Goal: Information Seeking & Learning: Learn about a topic

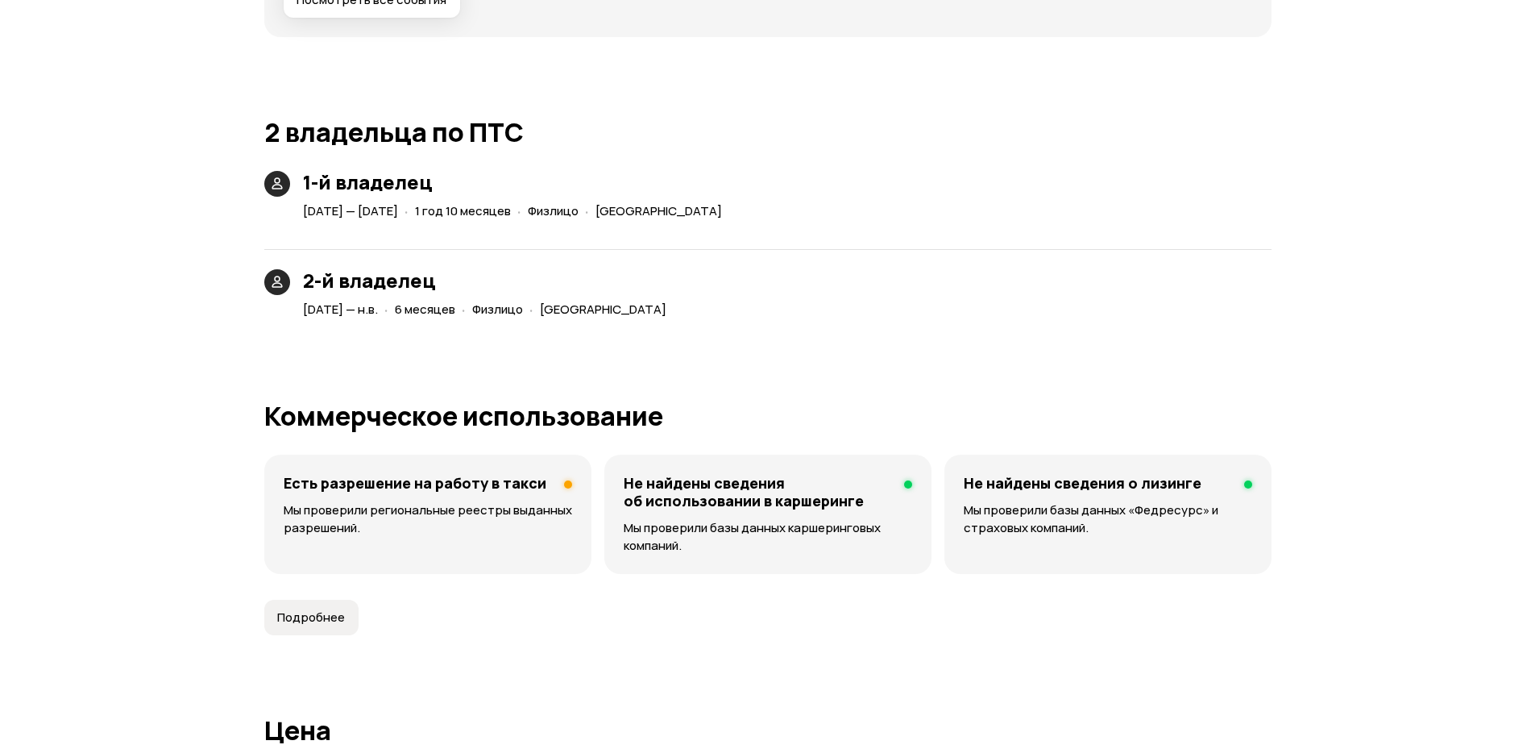
scroll to position [3771, 0]
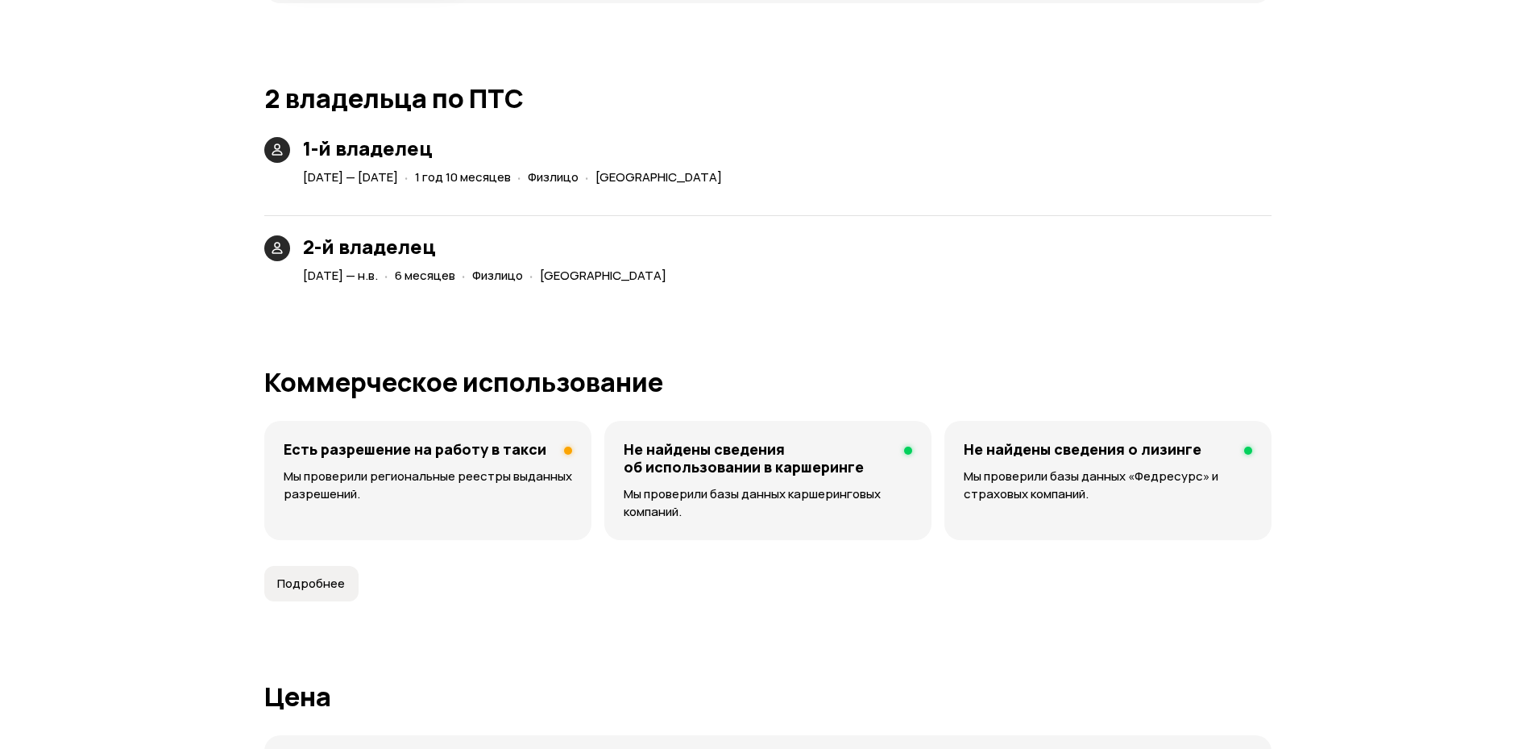
click at [388, 514] on div "Есть разрешение на работу в такси Мы проверили региональные реестры выданных ра…" at bounding box center [427, 480] width 327 height 119
click at [439, 474] on p "Мы проверили региональные реестры выданных разрешений." at bounding box center [428, 484] width 288 height 35
click at [336, 577] on span "Подробнее" at bounding box center [311, 583] width 68 height 16
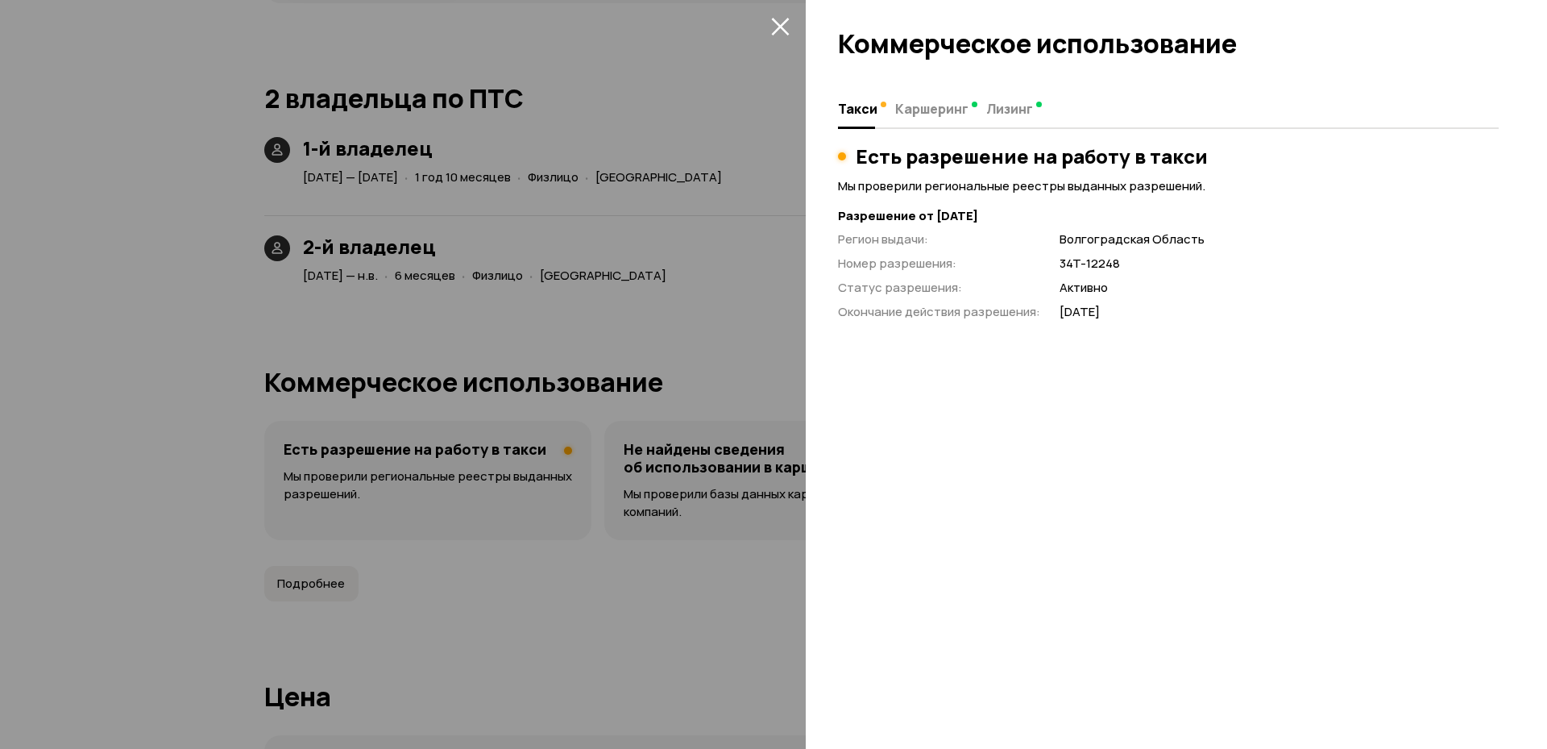
click at [608, 623] on div at bounding box center [773, 374] width 1547 height 749
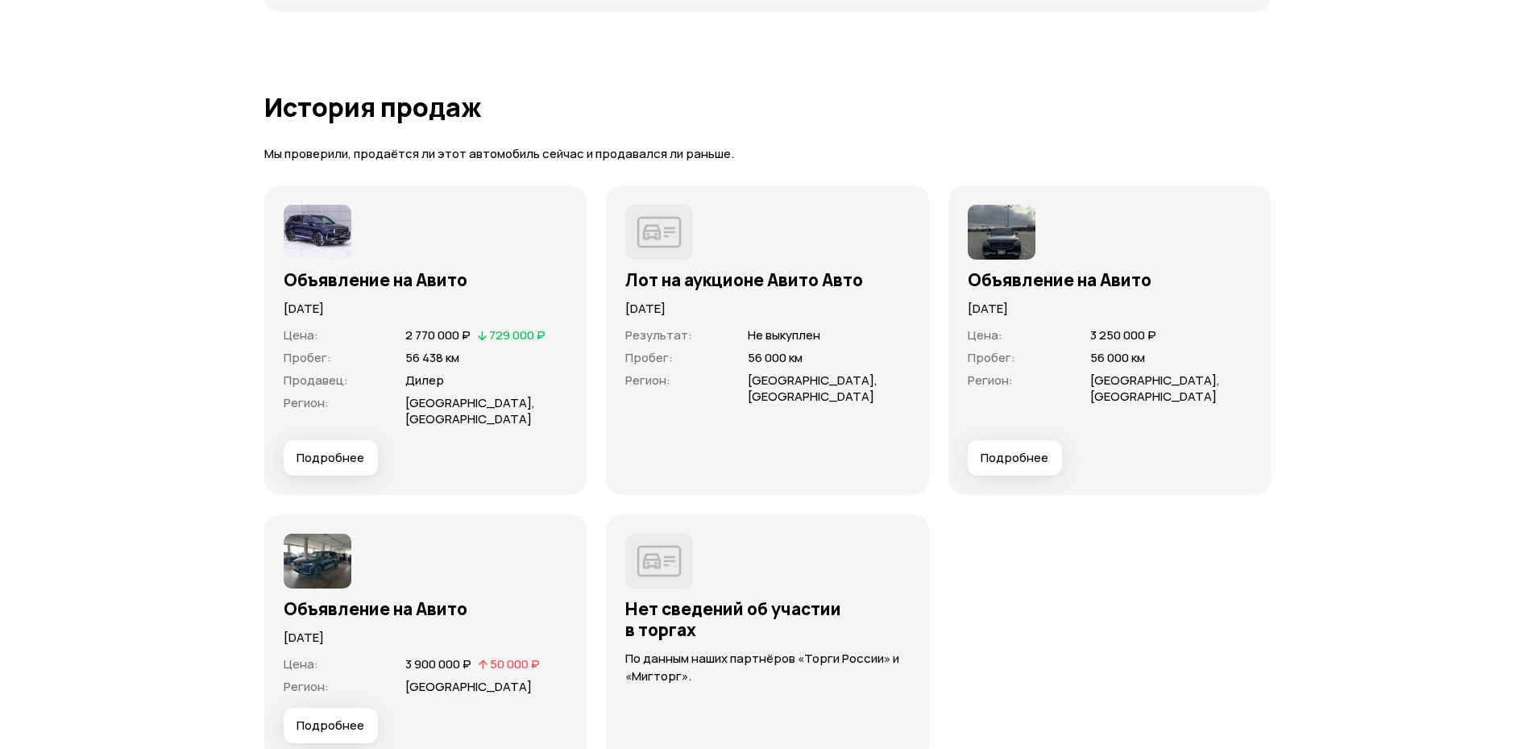
scroll to position [4642, 0]
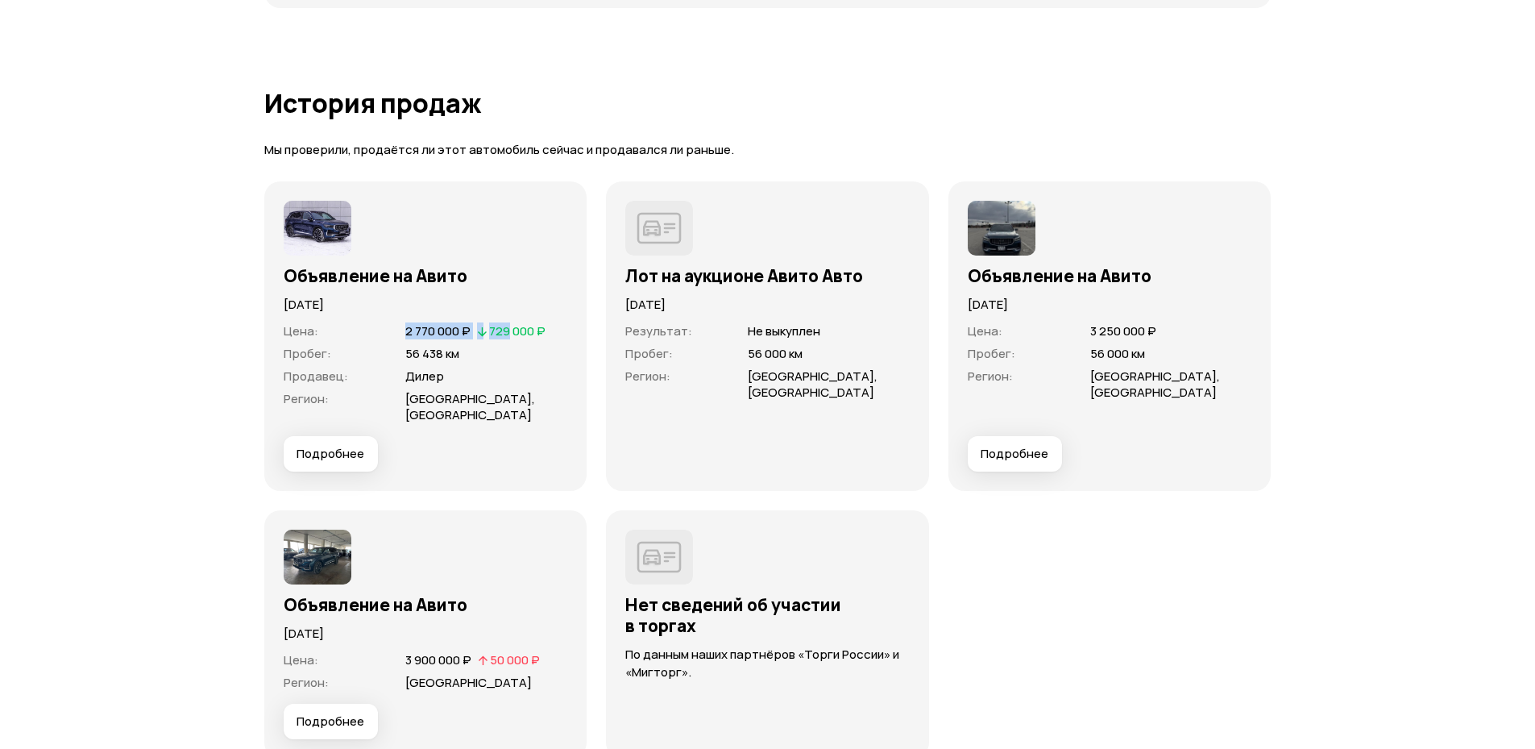
drag, startPoint x: 512, startPoint y: 323, endPoint x: 551, endPoint y: 320, distance: 39.6
click at [548, 317] on div "Цена : 2 770 000 ₽   729 000 ₽ Пробег : 56 438 км Продавец : Дилер Регион : Вол…" at bounding box center [426, 374] width 284 height 122
click at [546, 323] on div "729 000 ₽" at bounding box center [511, 331] width 70 height 16
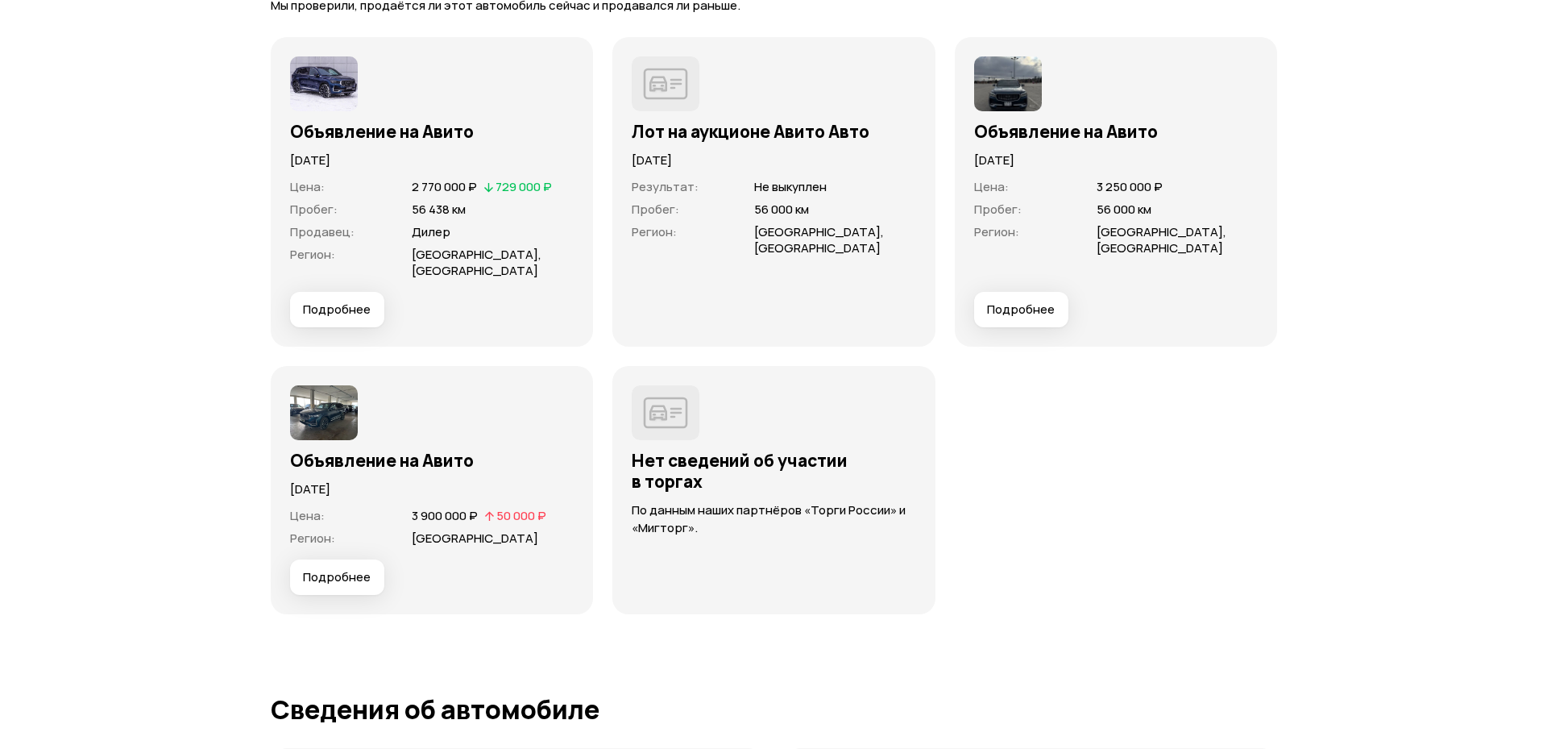
scroll to position [4835, 0]
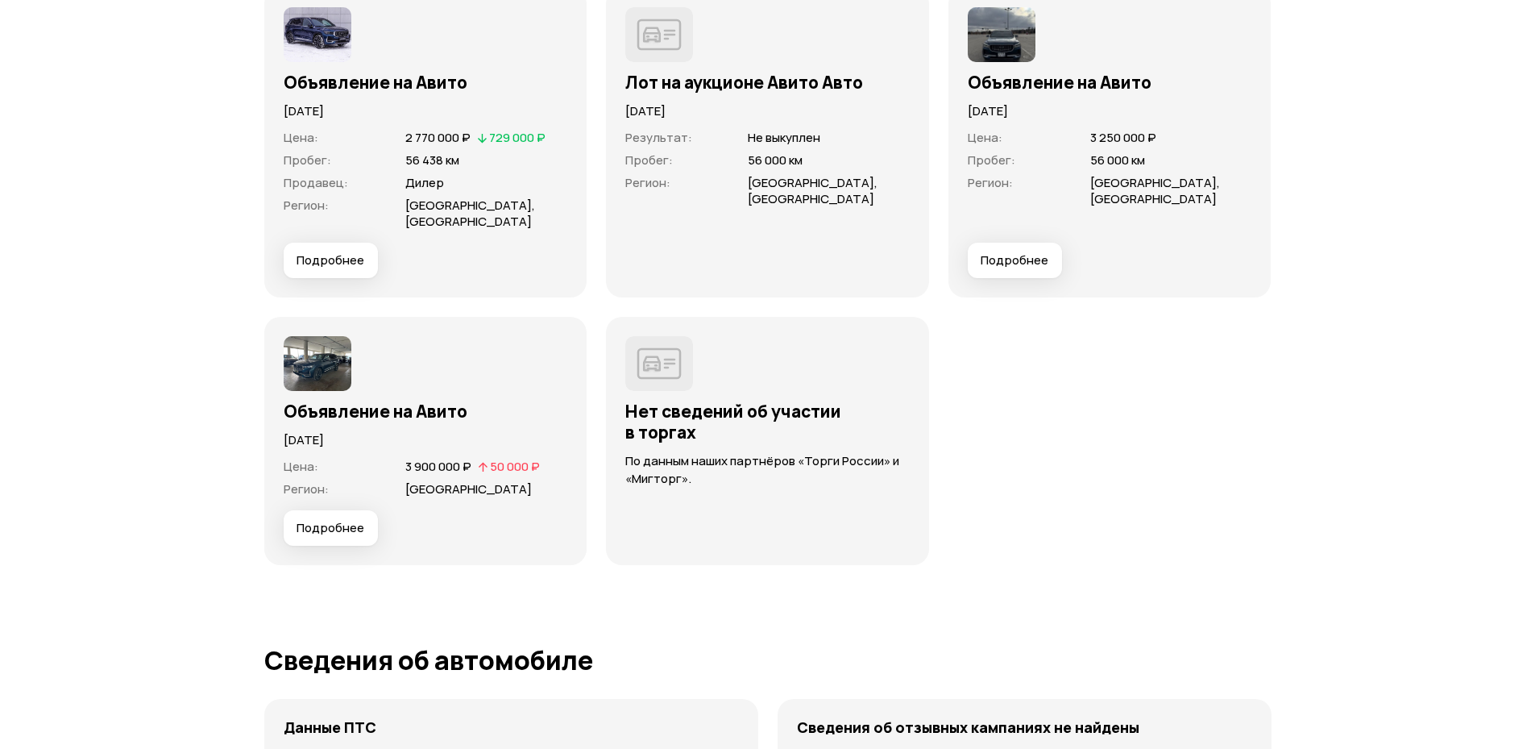
click at [330, 528] on span "Подробнее" at bounding box center [331, 528] width 68 height 16
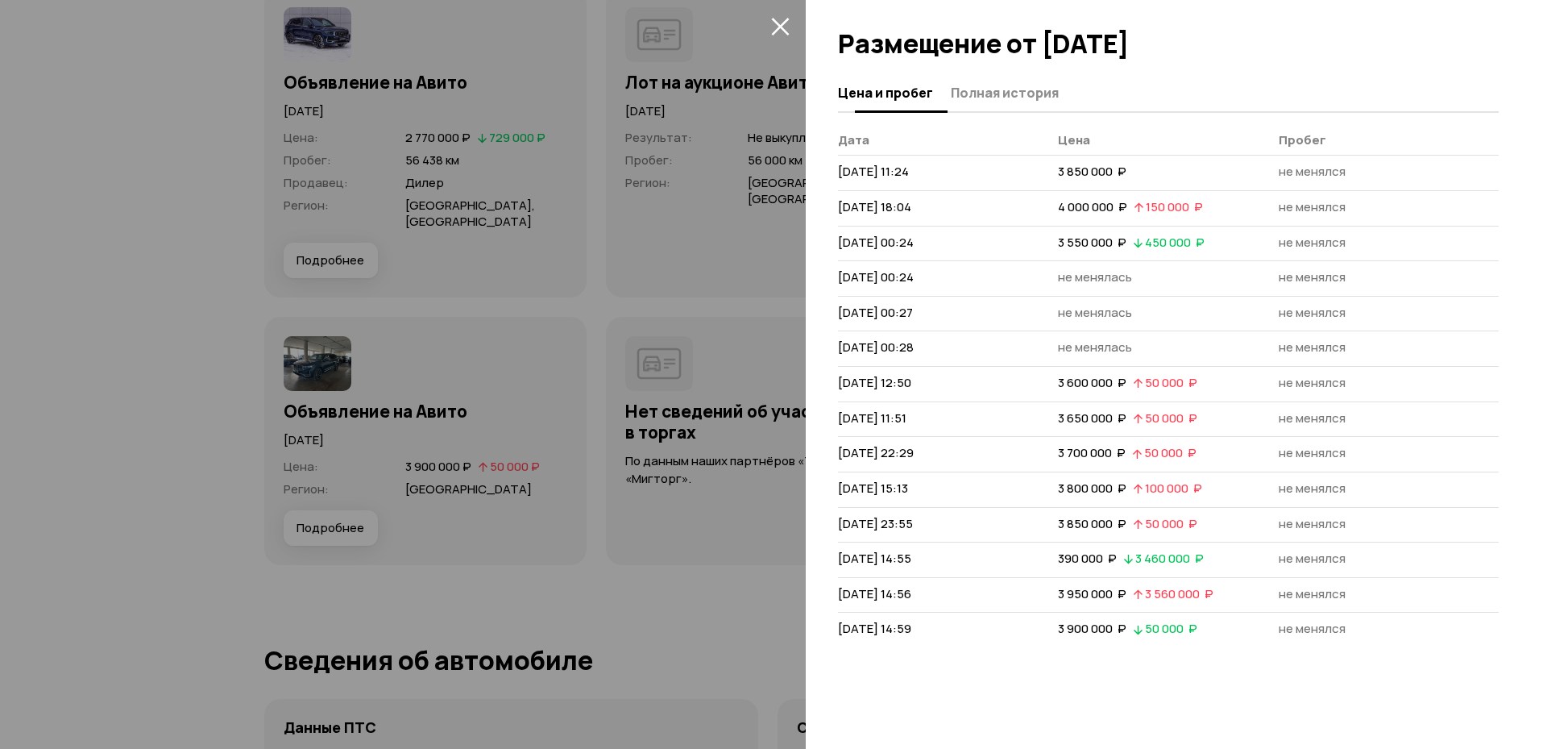
click at [1000, 89] on span "Полная история" at bounding box center [1005, 93] width 108 height 16
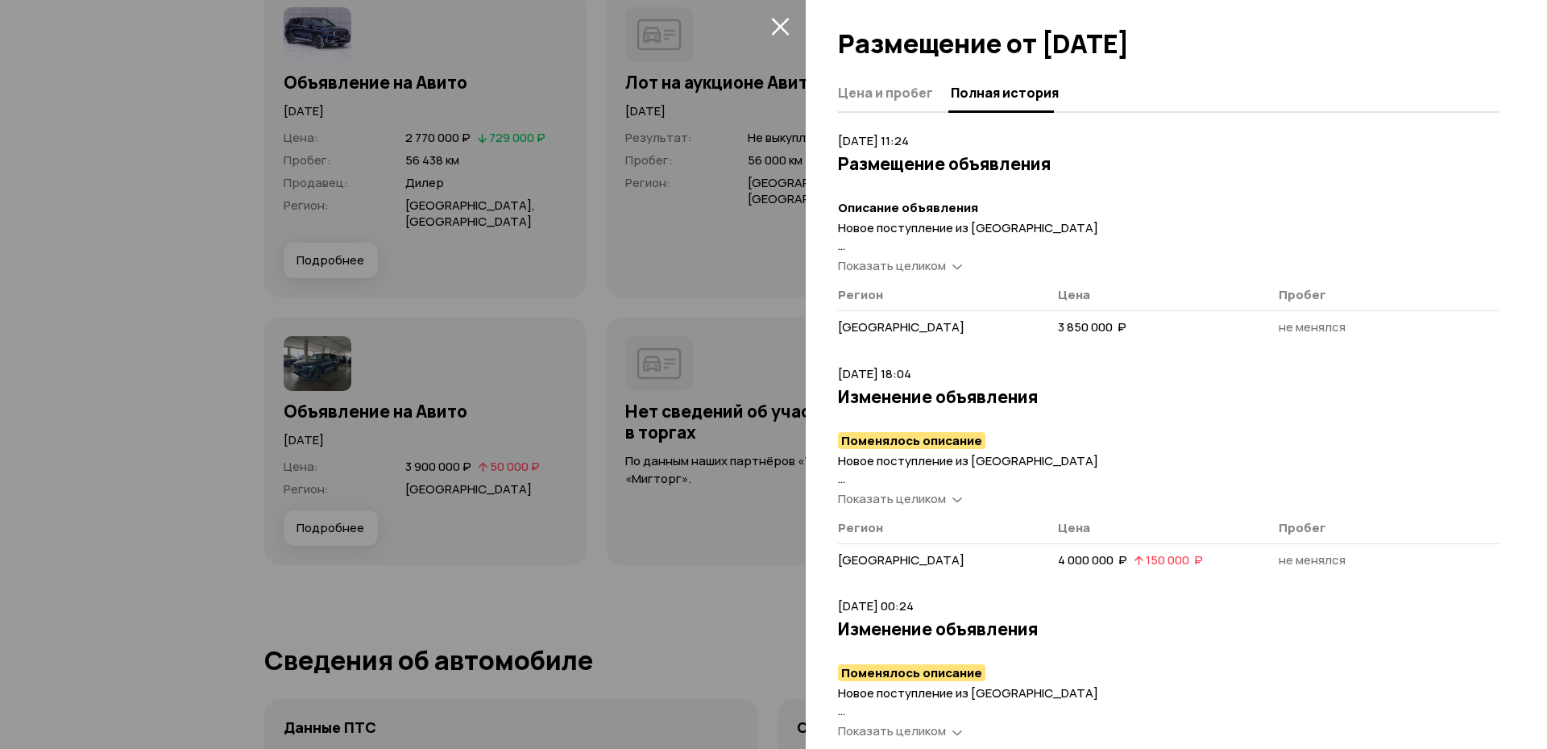
click at [873, 265] on span "Показать целиком" at bounding box center [892, 265] width 108 height 17
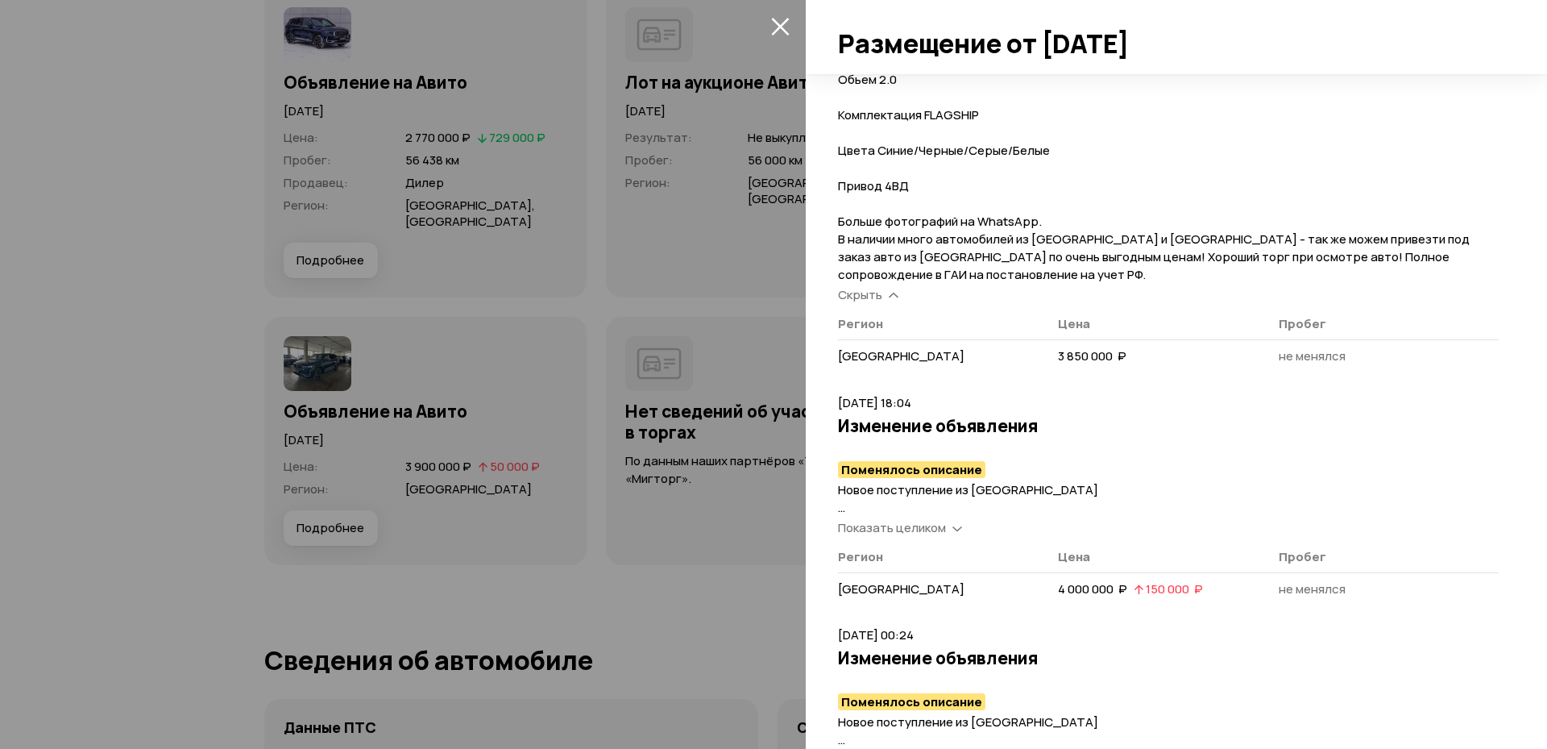
scroll to position [387, 0]
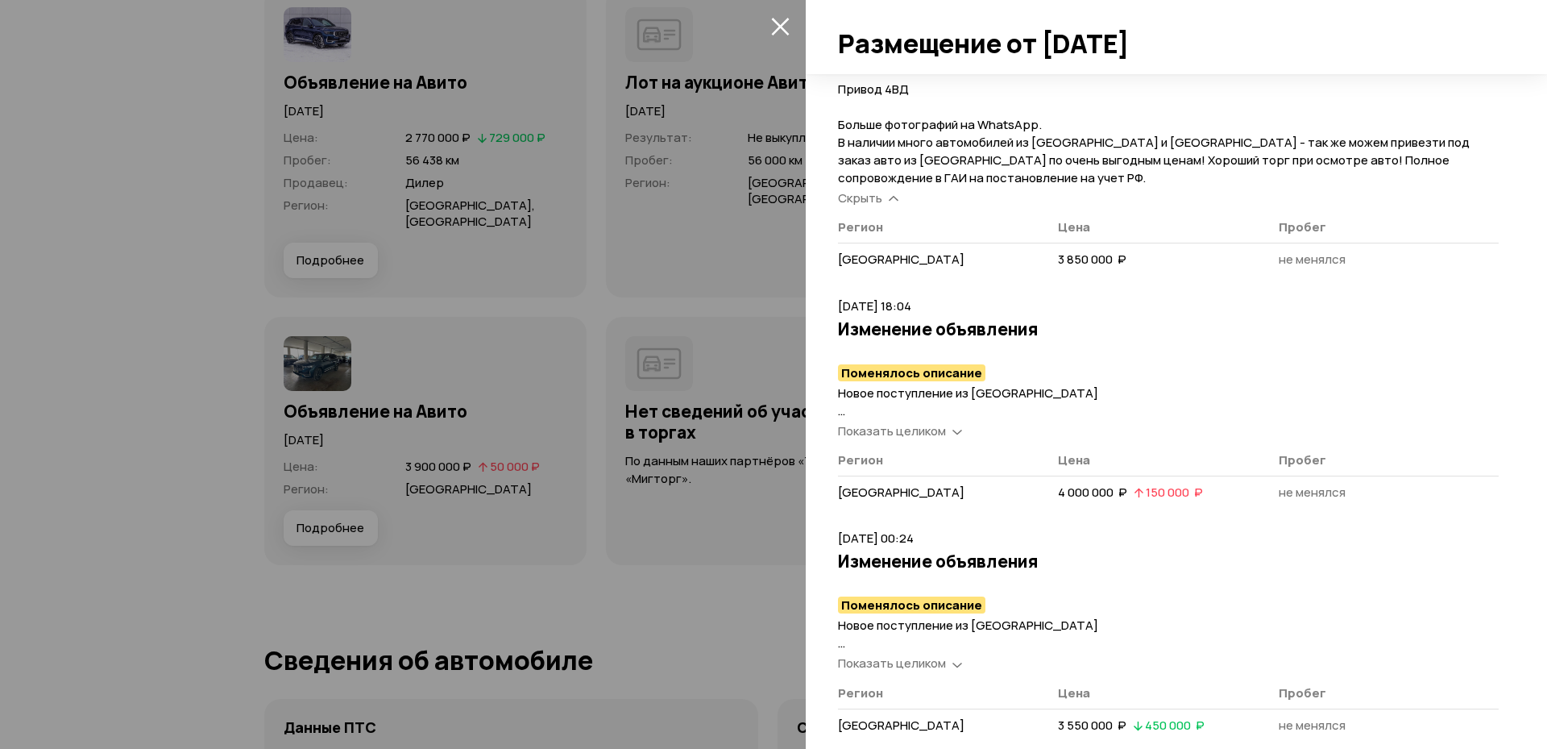
click at [900, 431] on span "Показать целиком" at bounding box center [892, 430] width 108 height 17
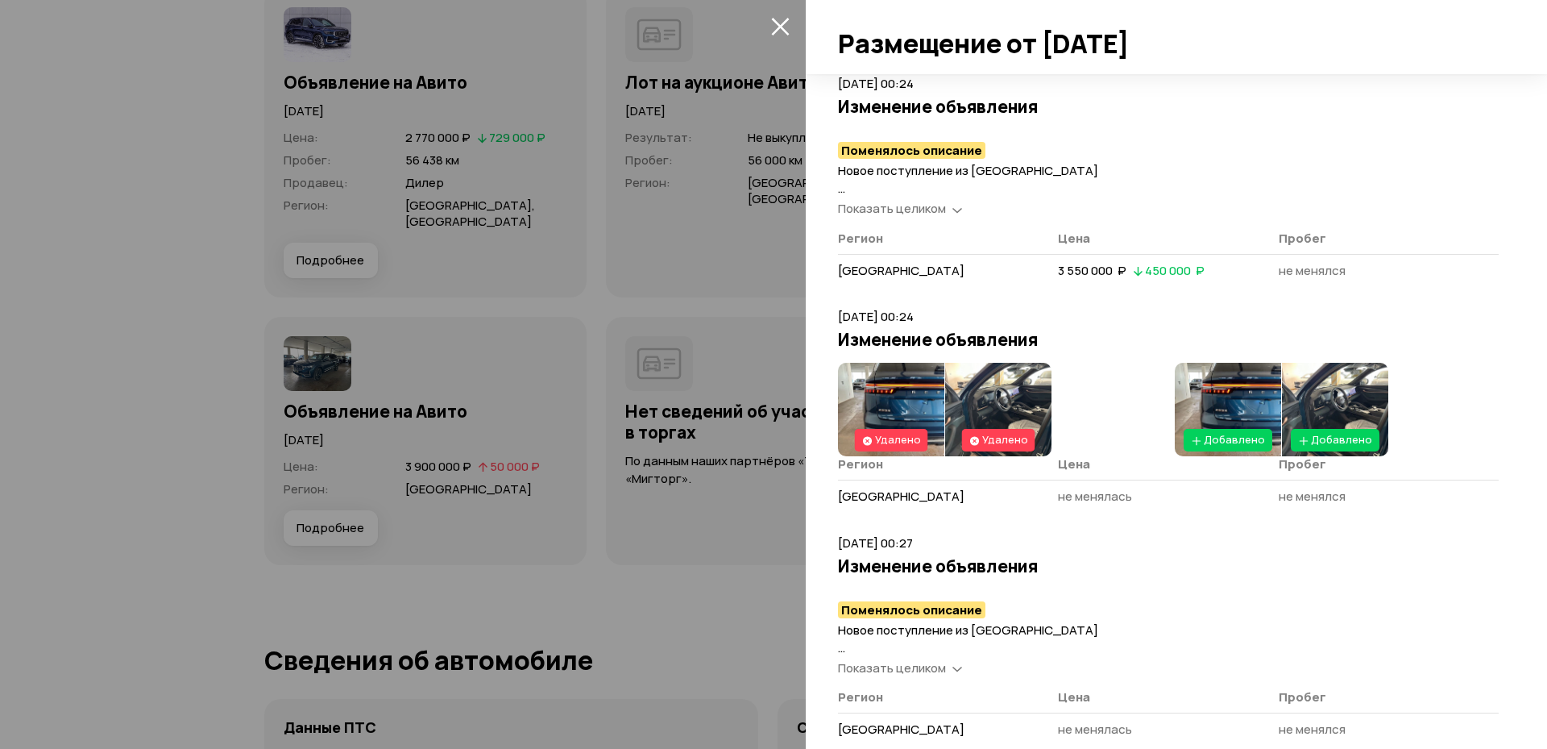
scroll to position [1354, 0]
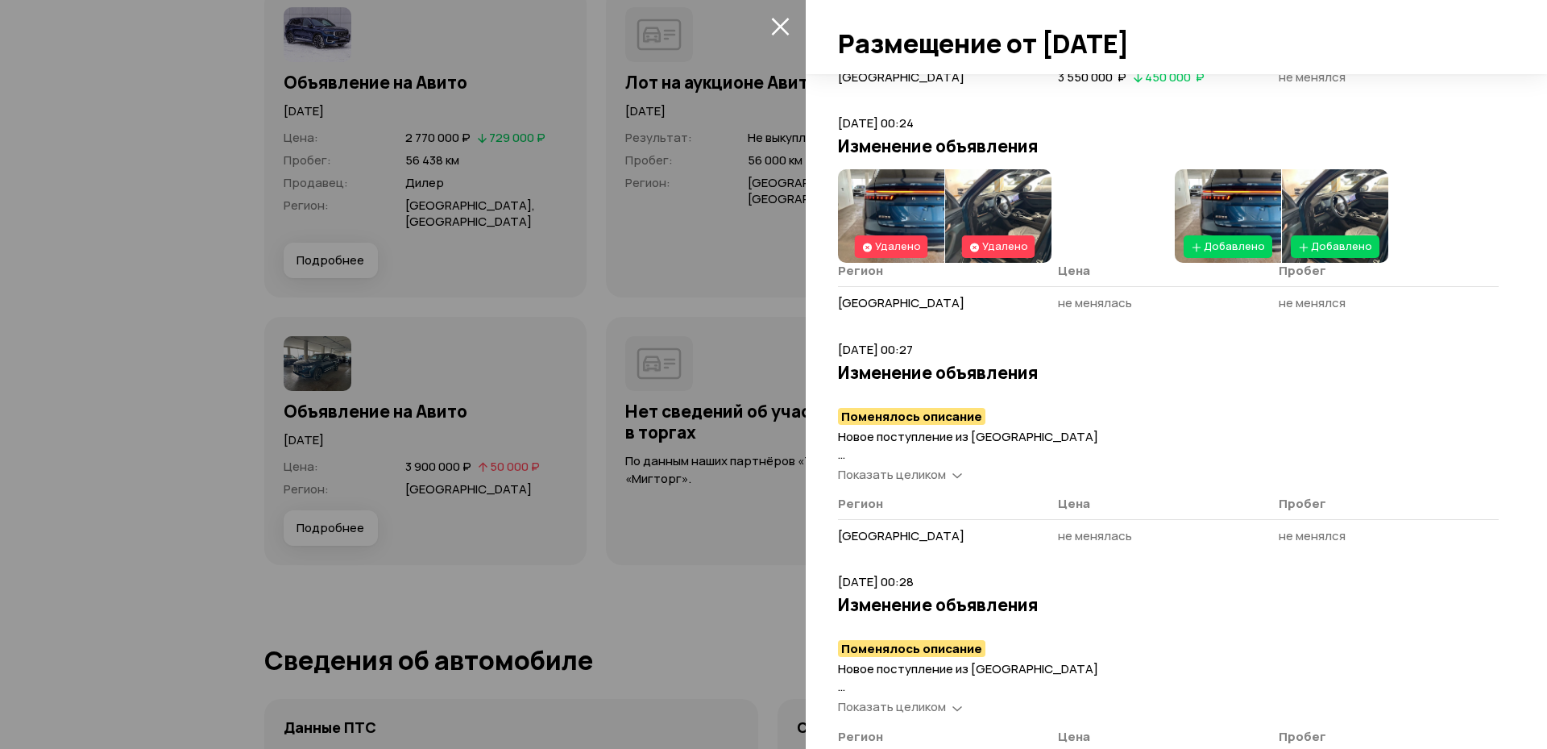
click at [915, 479] on span "Показать целиком" at bounding box center [892, 474] width 108 height 17
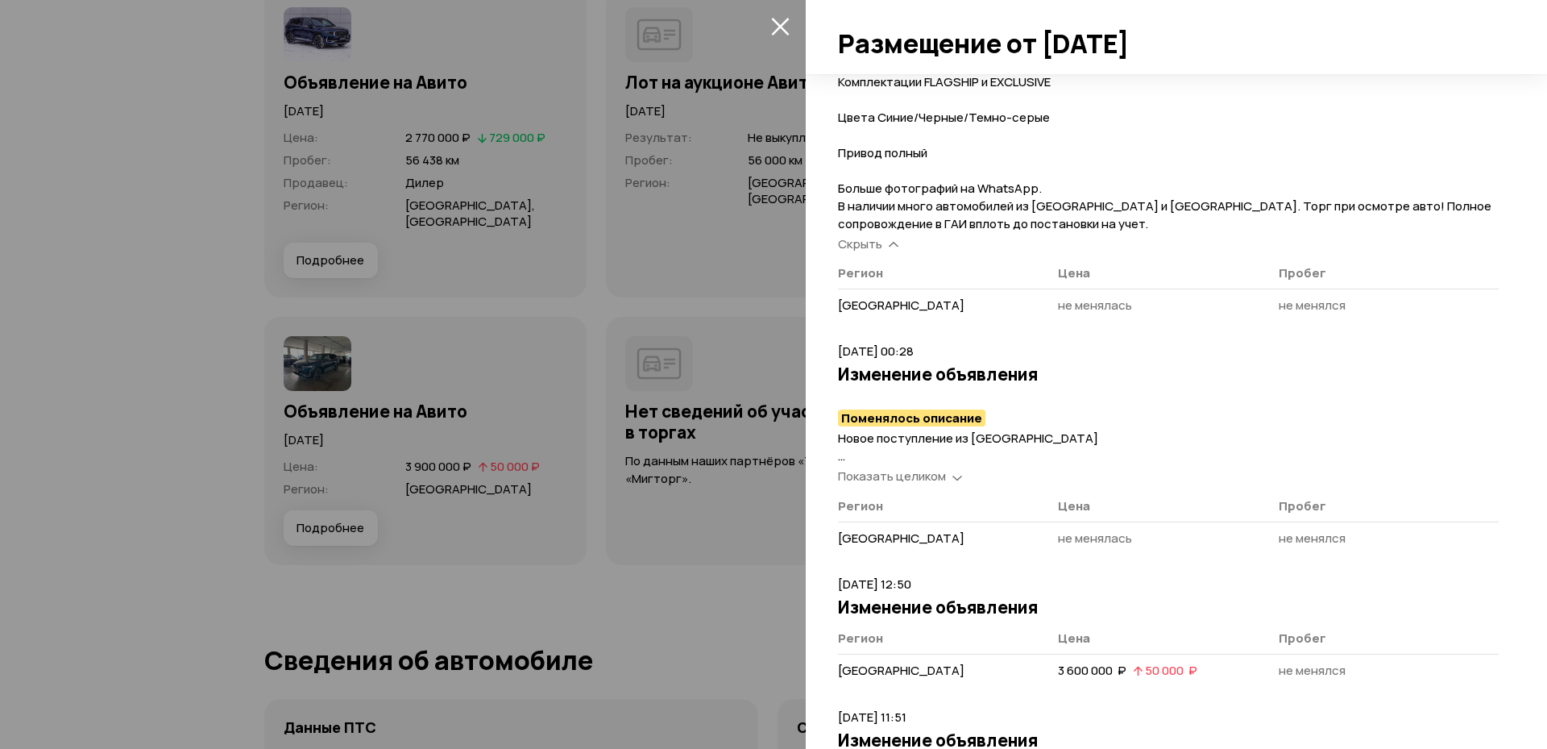
scroll to position [1934, 0]
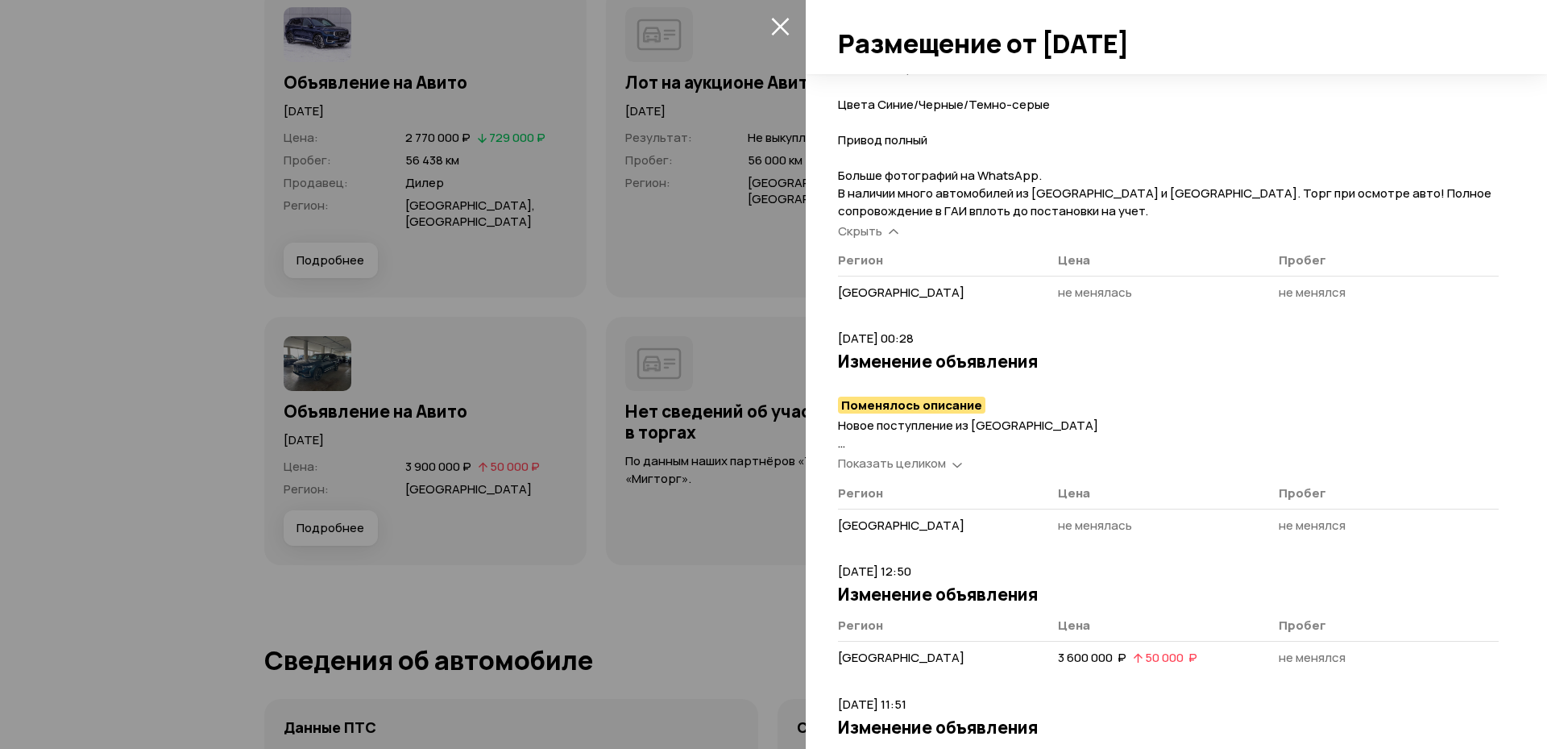
click at [921, 457] on span "Показать целиком" at bounding box center [892, 462] width 108 height 17
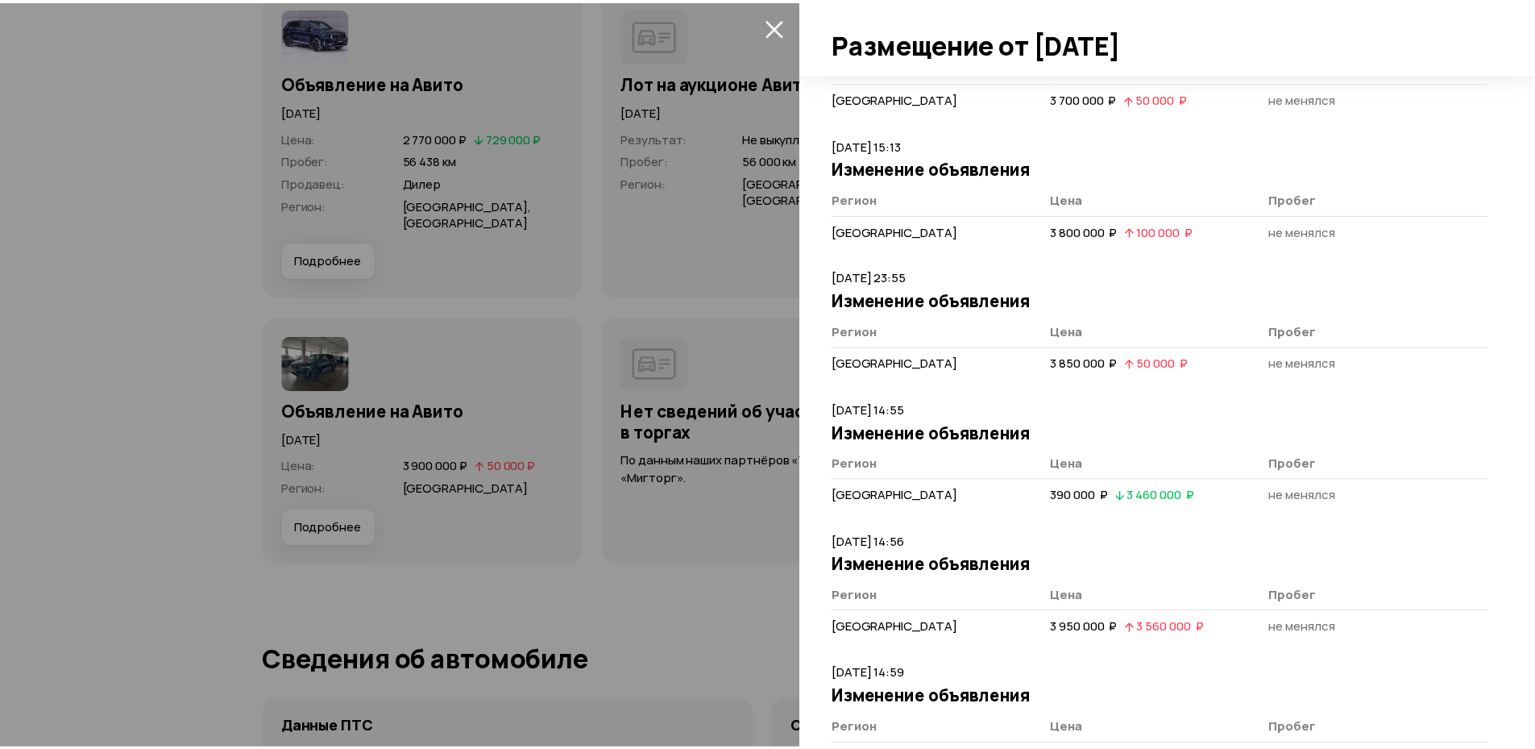
scroll to position [3156, 0]
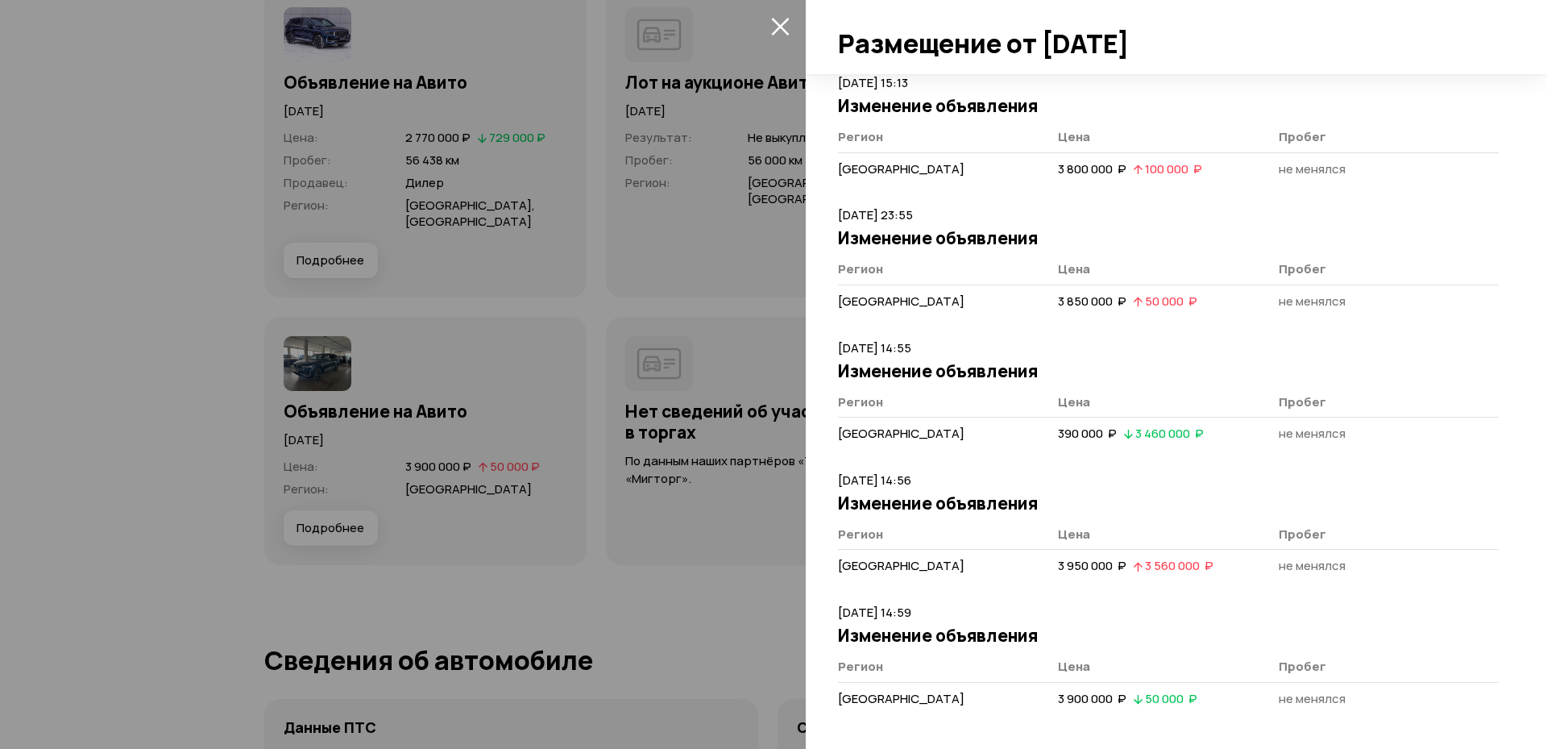
click at [762, 602] on div at bounding box center [773, 374] width 1547 height 749
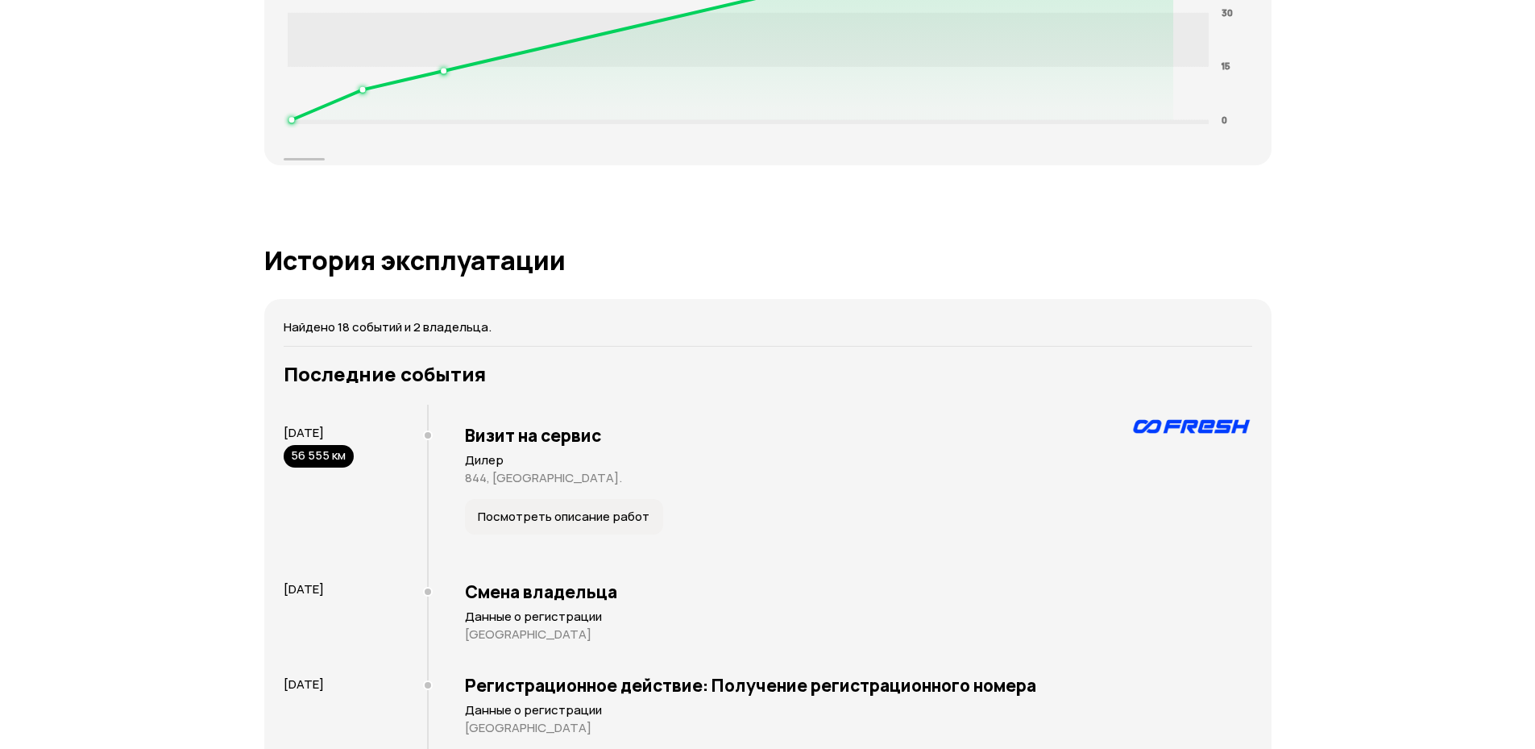
scroll to position [2901, 0]
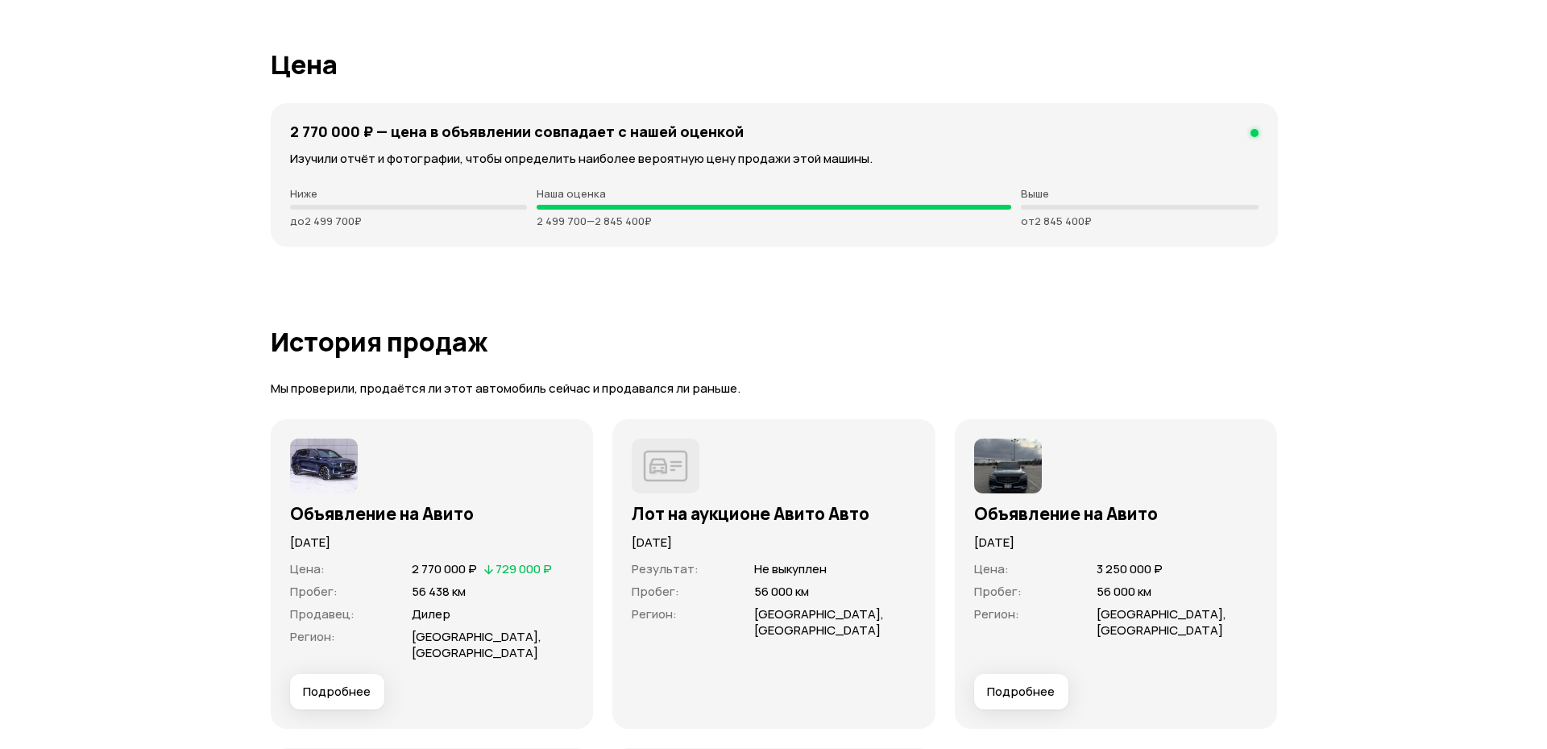
scroll to position [4545, 0]
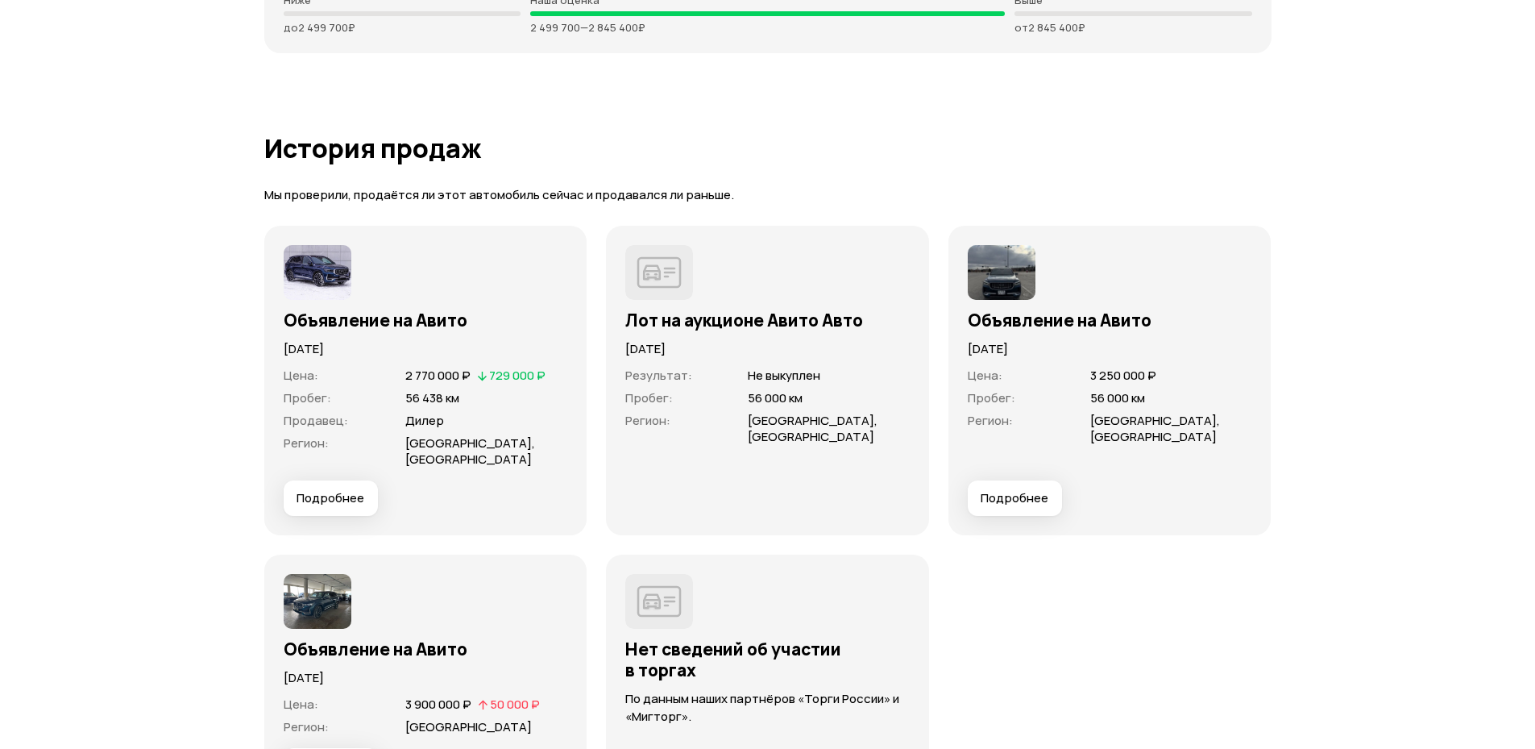
click at [1027, 493] on span "Подробнее" at bounding box center [1015, 498] width 68 height 16
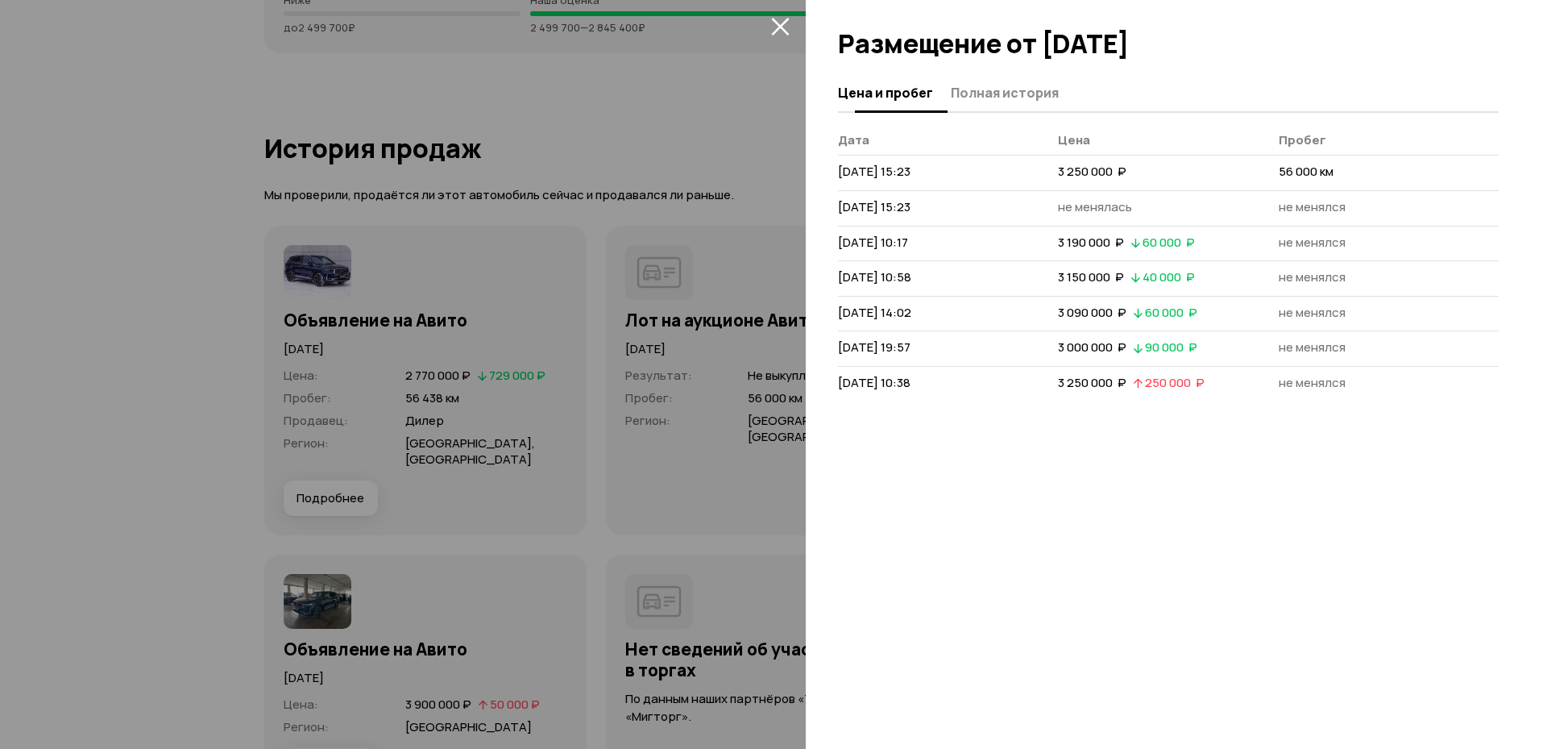
click at [1006, 101] on span "Полная история" at bounding box center [1005, 93] width 108 height 16
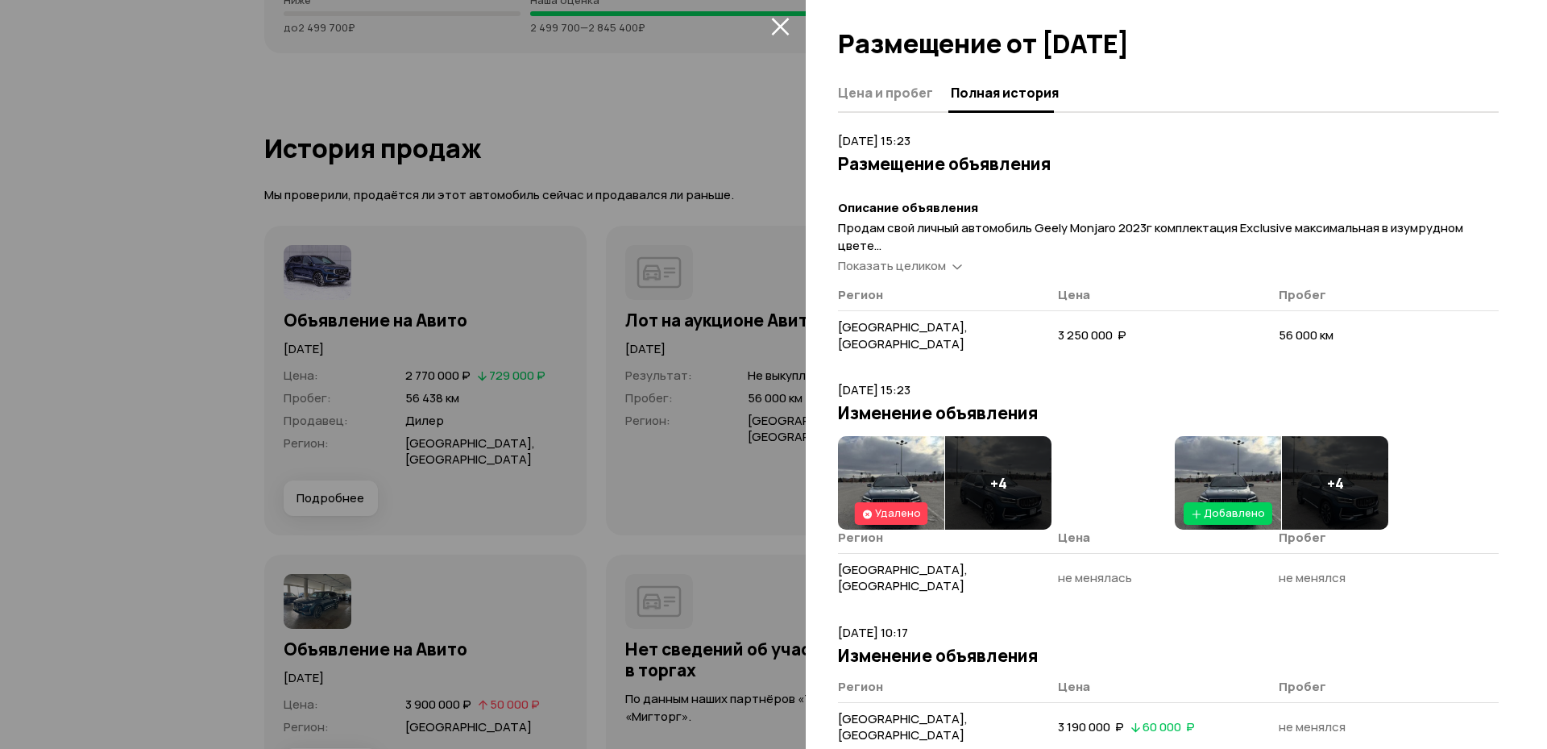
click at [911, 265] on span "Показать целиком" at bounding box center [892, 265] width 108 height 17
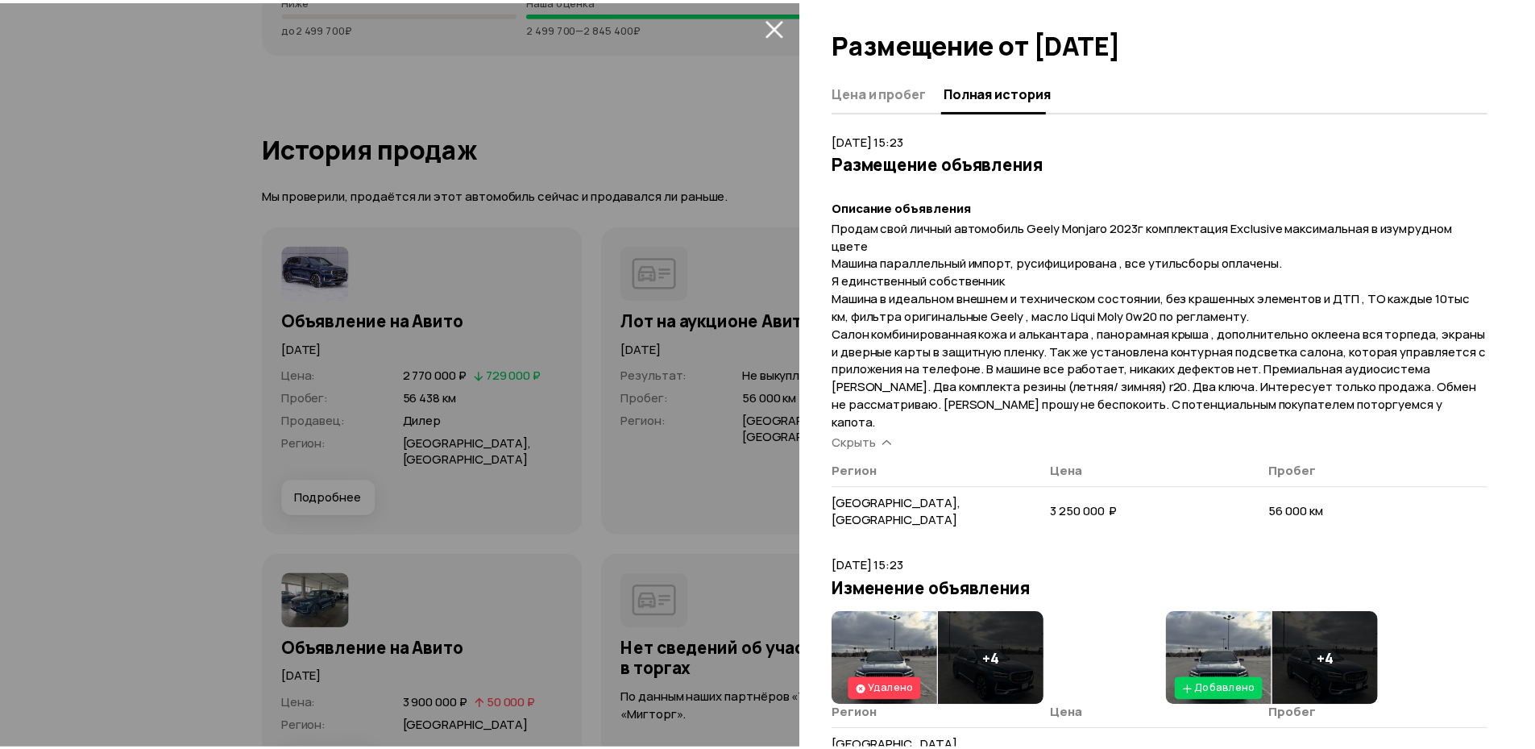
scroll to position [0, 0]
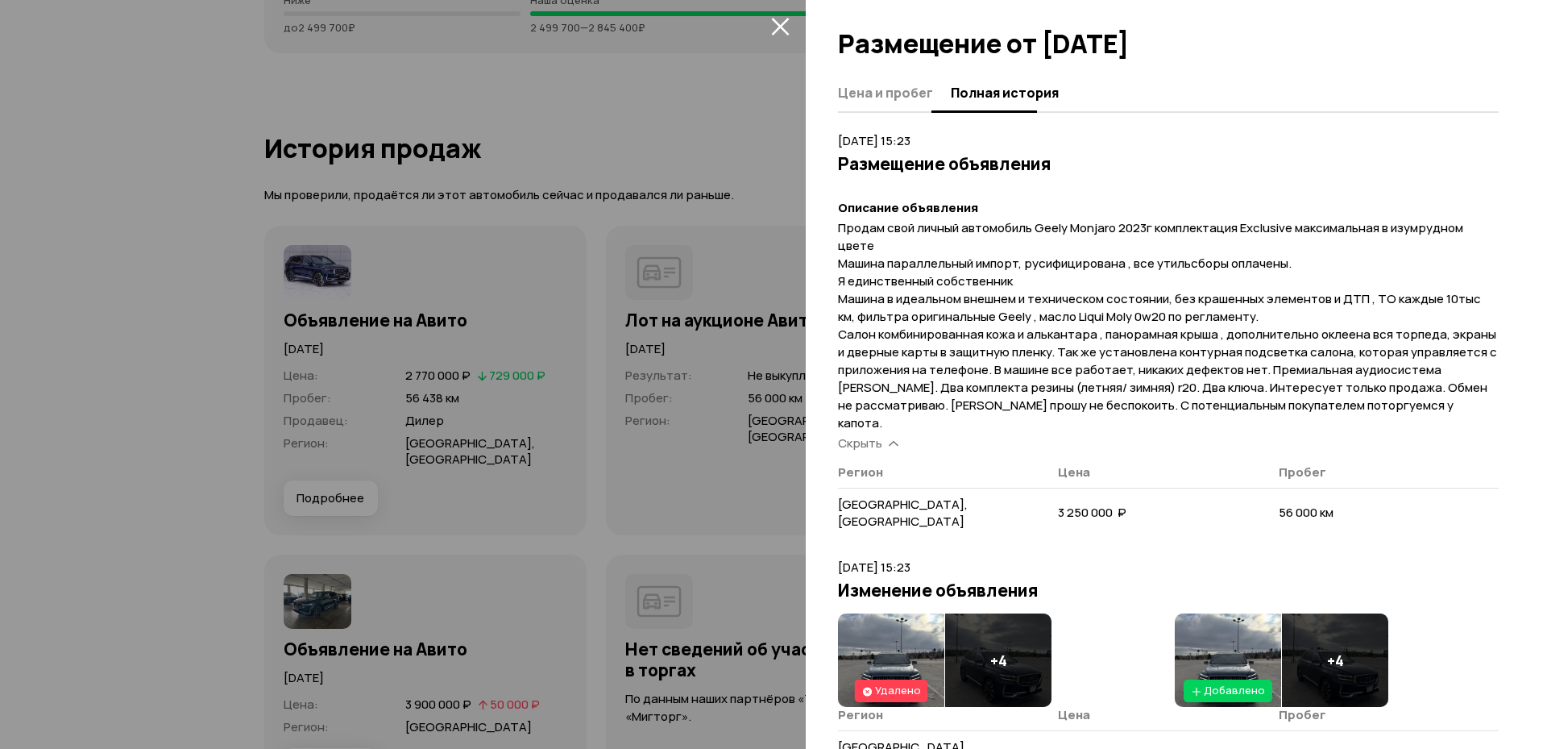
click at [870, 99] on span "Цена и пробег" at bounding box center [885, 93] width 95 height 16
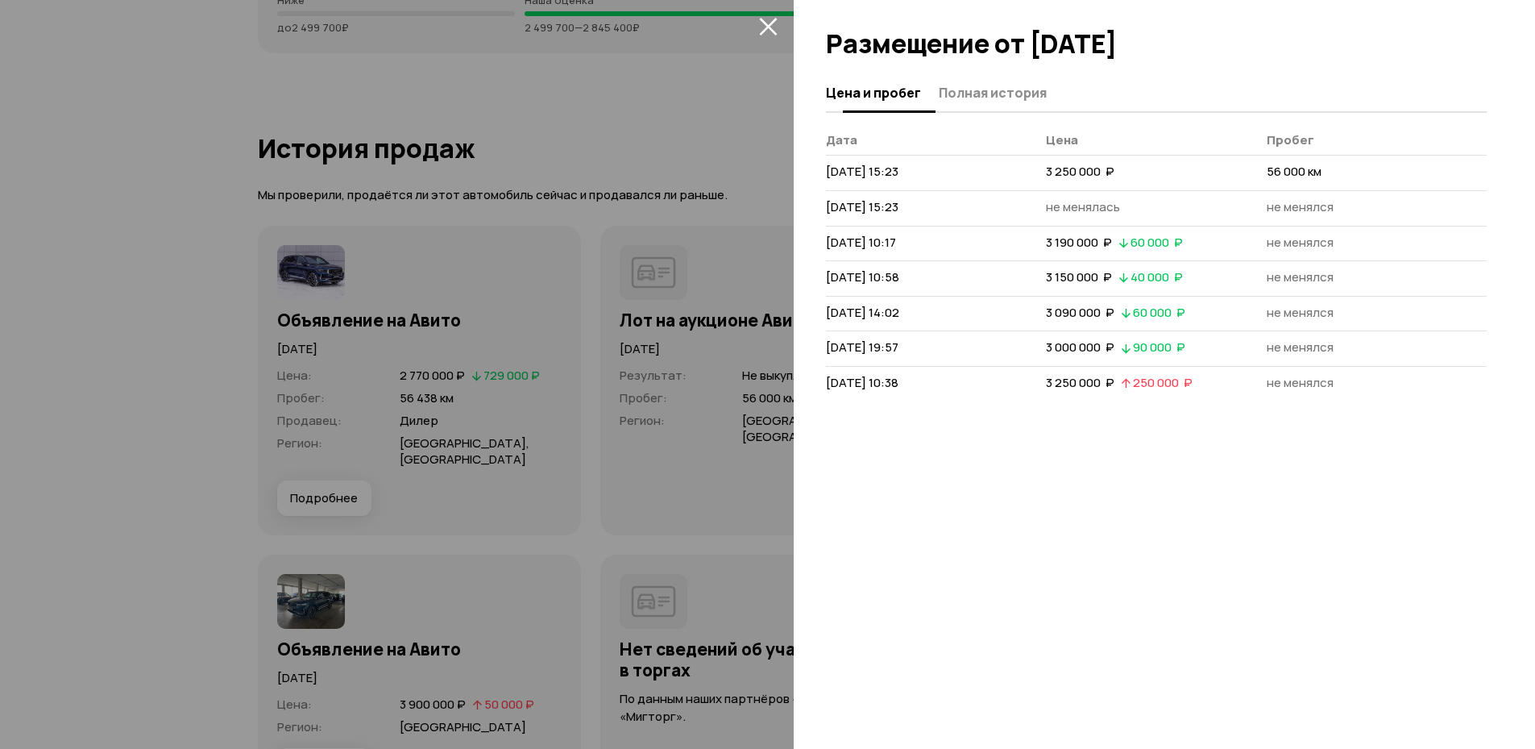
click at [1014, 99] on span "Полная история" at bounding box center [993, 93] width 108 height 16
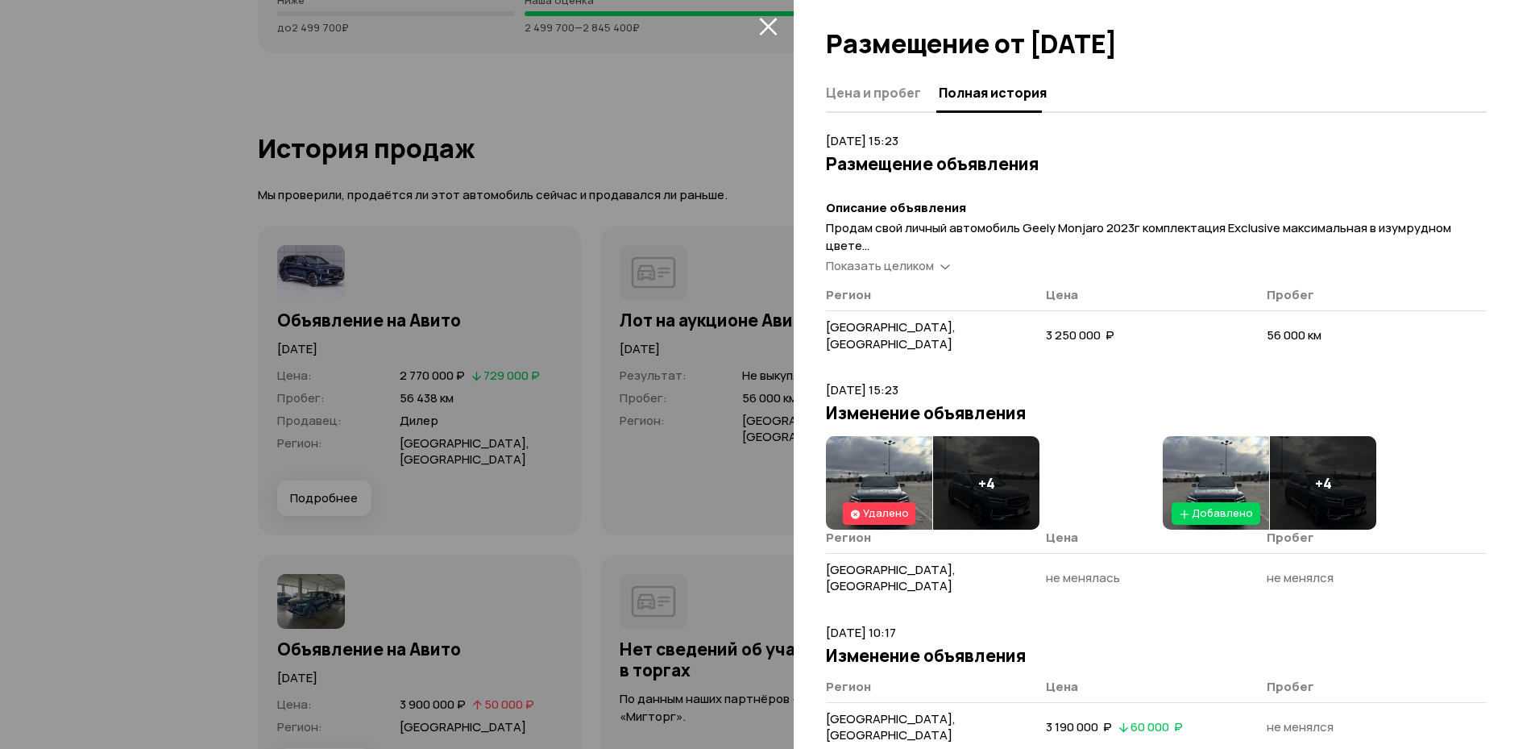
click at [768, 27] on icon "закрыть" at bounding box center [768, 27] width 18 height 18
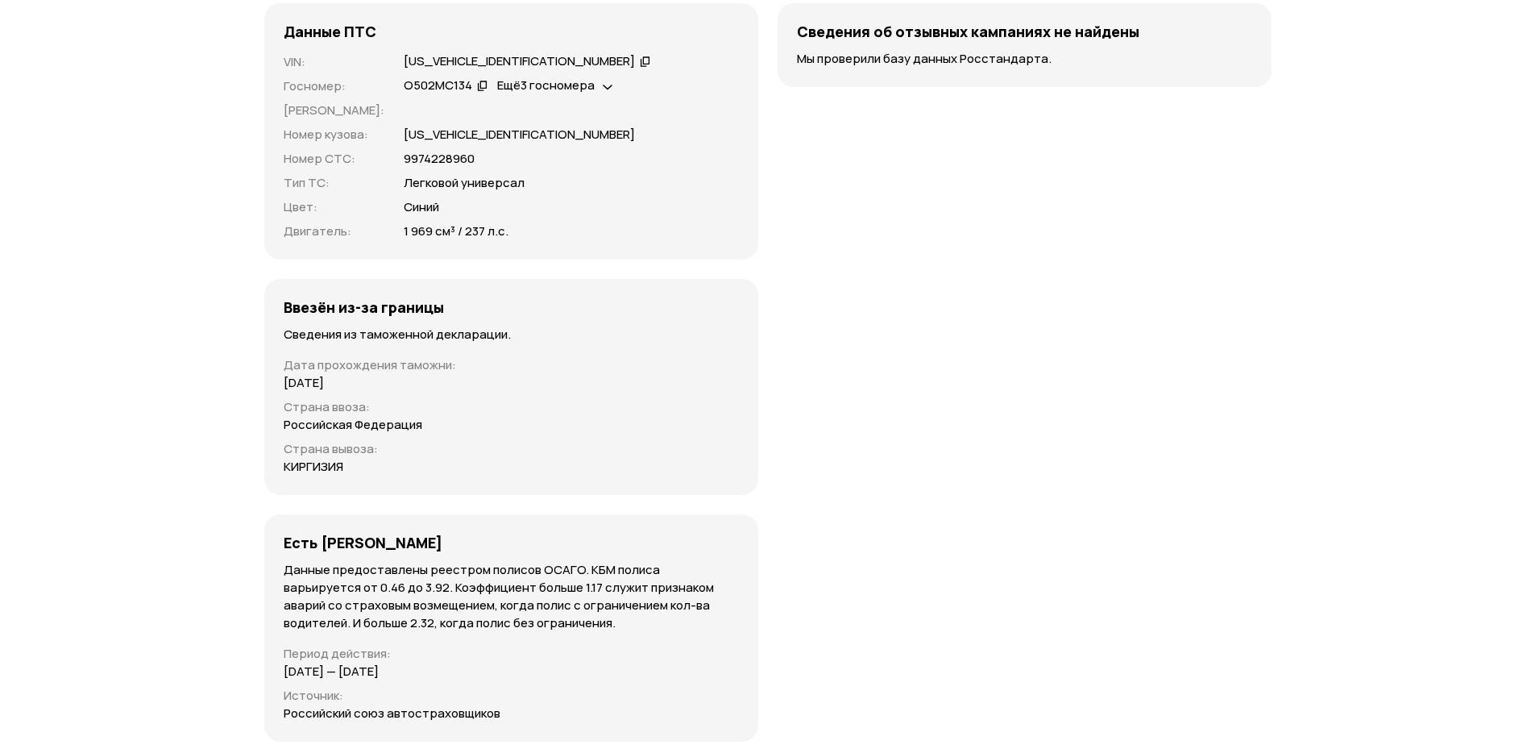
scroll to position [5512, 0]
